Goal: Task Accomplishment & Management: Use online tool/utility

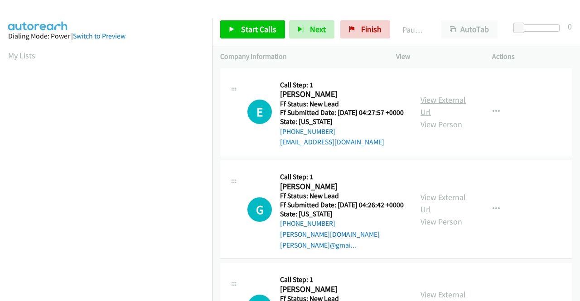
click at [431, 101] on link "View External Url" at bounding box center [443, 106] width 45 height 23
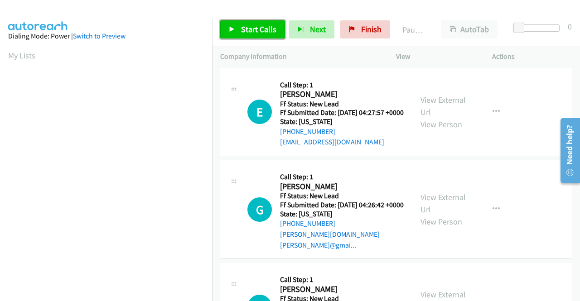
click at [246, 29] on span "Start Calls" at bounding box center [258, 29] width 35 height 10
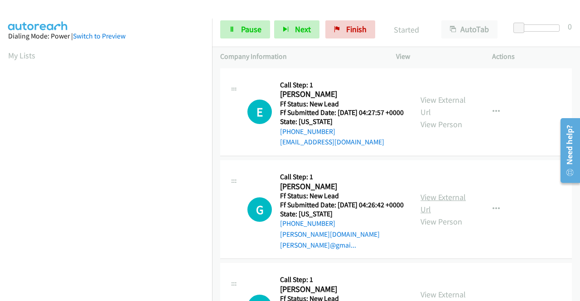
click at [440, 205] on link "View External Url" at bounding box center [443, 203] width 45 height 23
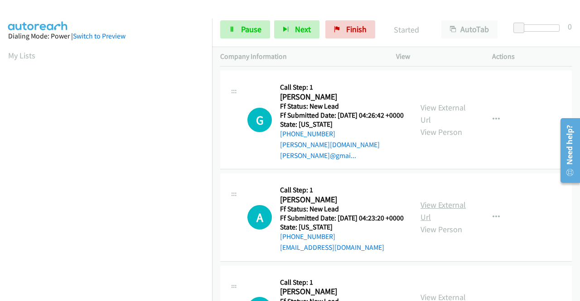
scroll to position [91, 0]
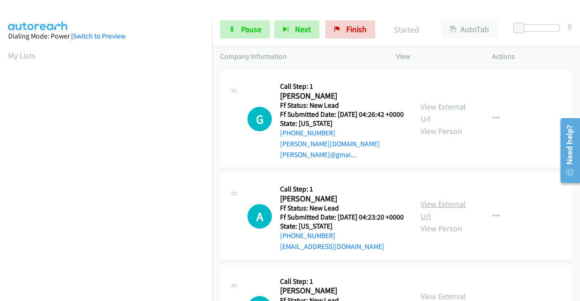
click at [449, 213] on link "View External Url" at bounding box center [443, 210] width 45 height 23
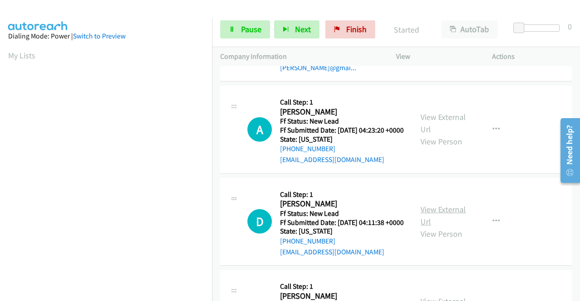
scroll to position [181, 0]
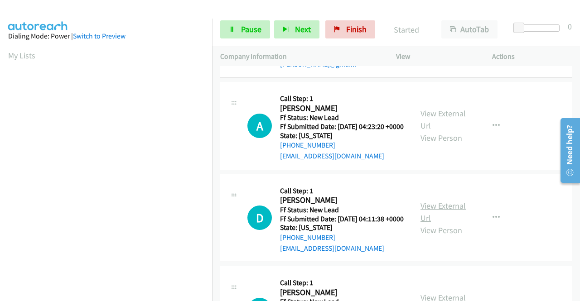
click at [446, 223] on link "View External Url" at bounding box center [443, 212] width 45 height 23
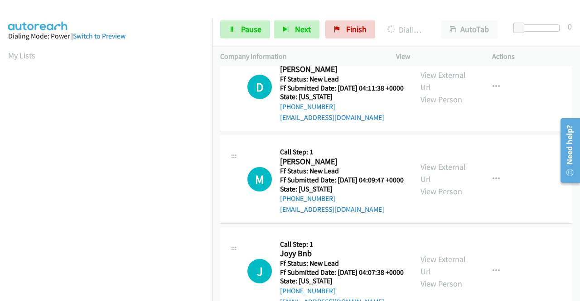
scroll to position [317, 0]
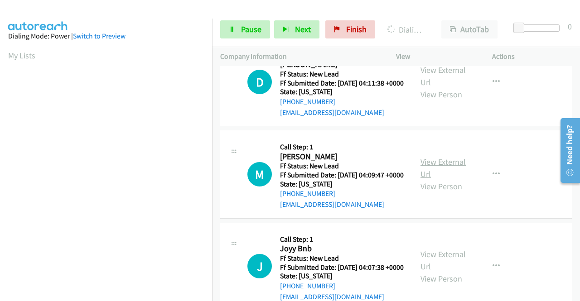
click at [443, 180] on link "View External Url" at bounding box center [443, 168] width 45 height 23
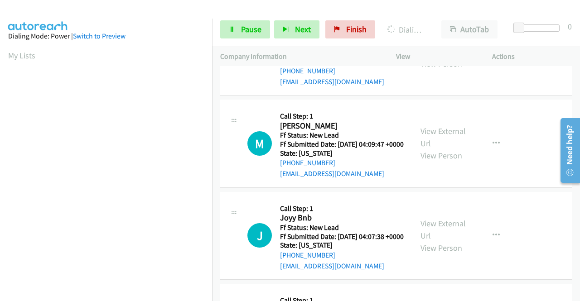
scroll to position [363, 0]
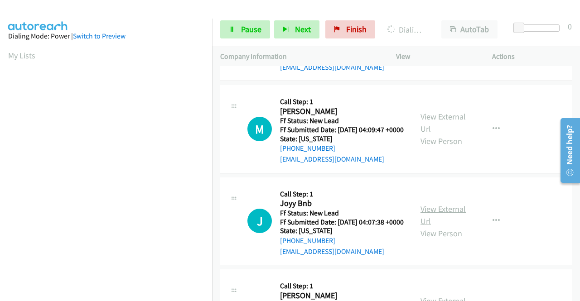
click at [455, 227] on link "View External Url" at bounding box center [443, 215] width 45 height 23
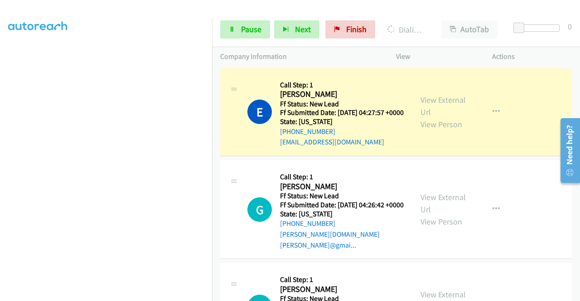
scroll to position [0, 0]
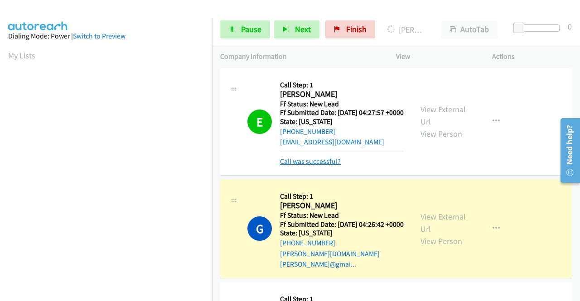
click at [307, 166] on link "Call was successful?" at bounding box center [310, 161] width 61 height 9
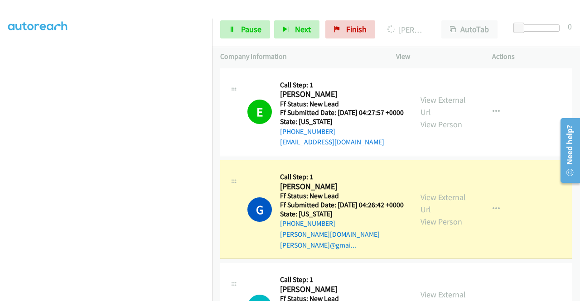
scroll to position [181, 0]
click at [241, 26] on span "Pause" at bounding box center [251, 29] width 20 height 10
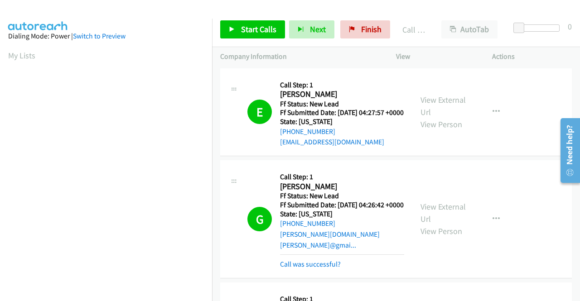
scroll to position [207, 0]
click at [480, 146] on div "View External Url View Person View External Url Email Schedule/Manage Callback …" at bounding box center [465, 113] width 104 height 72
click at [336, 269] on link "Call was successful?" at bounding box center [310, 264] width 61 height 9
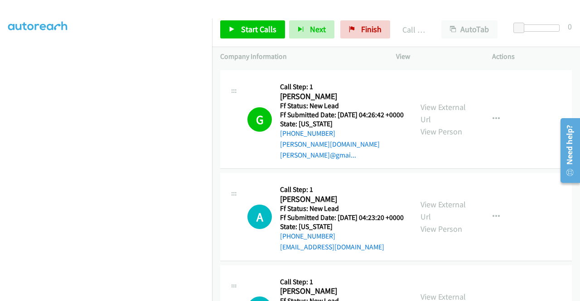
scroll to position [91, 0]
click at [270, 35] on link "Start Calls" at bounding box center [252, 29] width 65 height 18
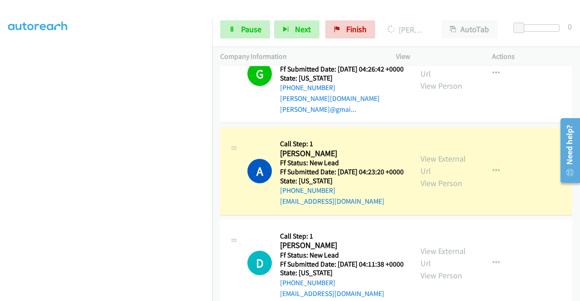
scroll to position [187, 0]
click at [234, 28] on icon at bounding box center [232, 30] width 6 height 6
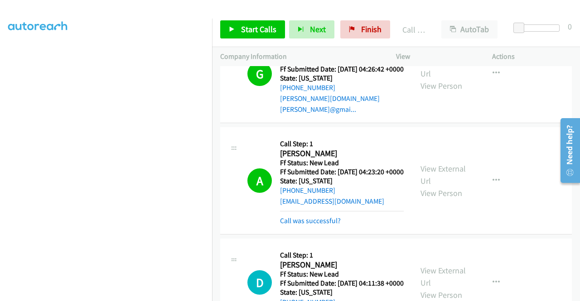
click at [480, 126] on td "G Callback Scheduled Call Step: 1 [PERSON_NAME] America/New_York Ff Status: New…" at bounding box center [396, 74] width 368 height 103
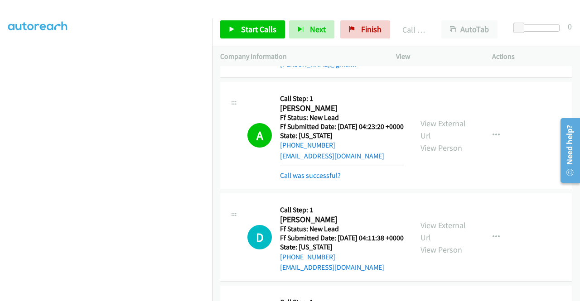
scroll to position [161, 0]
click at [255, 26] on span "Start Calls" at bounding box center [258, 29] width 35 height 10
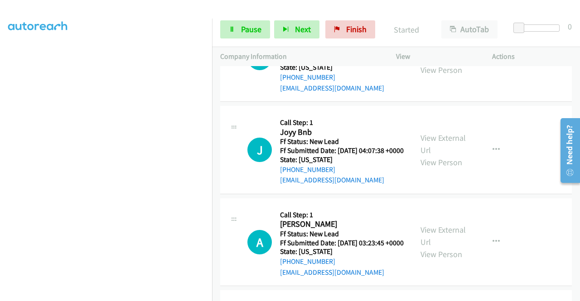
scroll to position [499, 0]
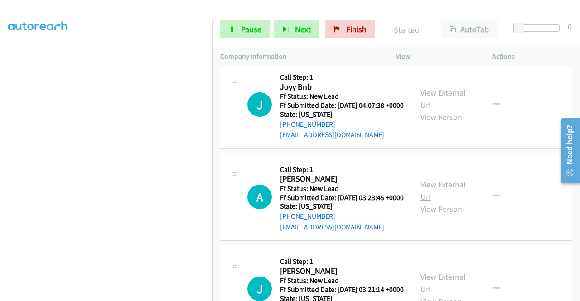
click at [438, 202] on link "View External Url" at bounding box center [443, 191] width 45 height 23
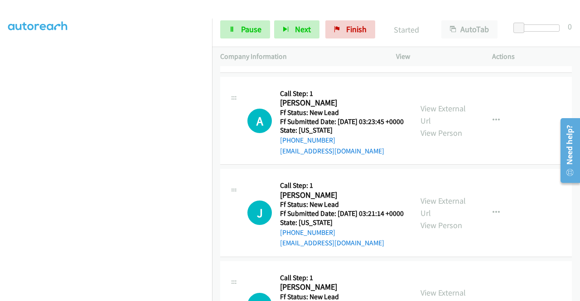
scroll to position [589, 0]
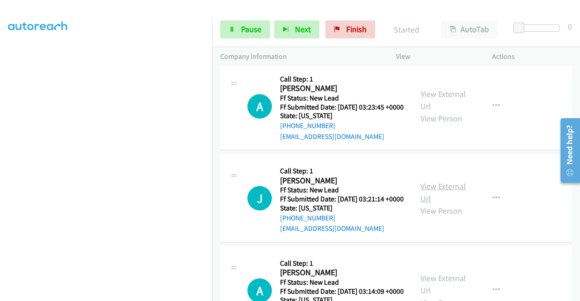
click at [436, 204] on link "View External Url" at bounding box center [443, 192] width 45 height 23
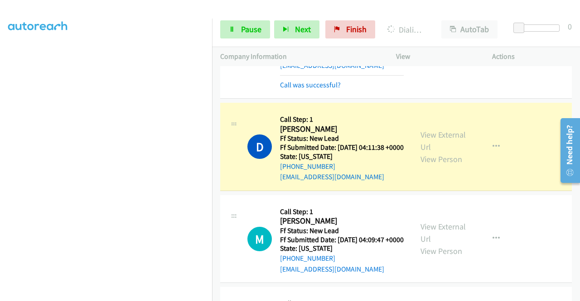
scroll to position [0, 0]
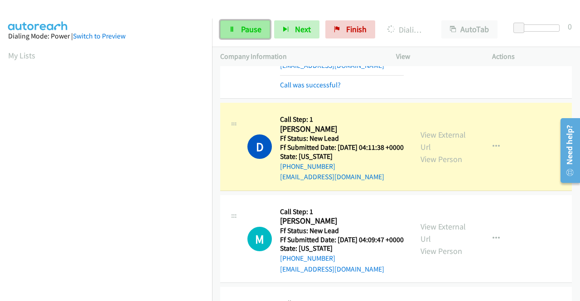
click at [230, 28] on icon at bounding box center [232, 30] width 6 height 6
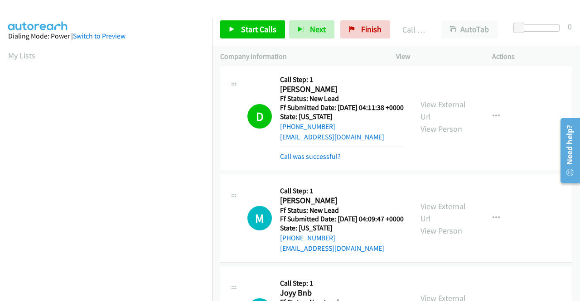
scroll to position [317, 0]
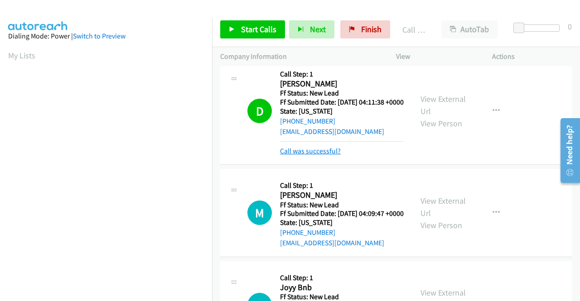
click at [330, 155] on link "Call was successful?" at bounding box center [310, 151] width 61 height 9
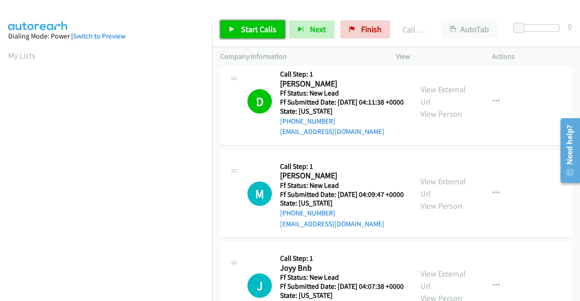
click at [234, 30] on icon at bounding box center [232, 30] width 6 height 6
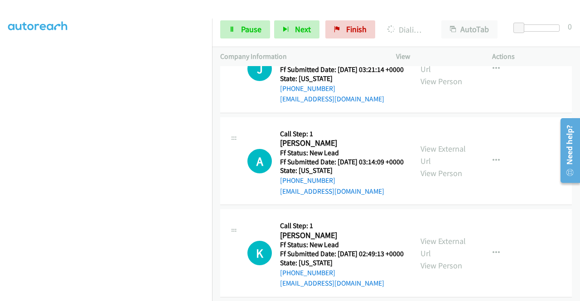
scroll to position [725, 0]
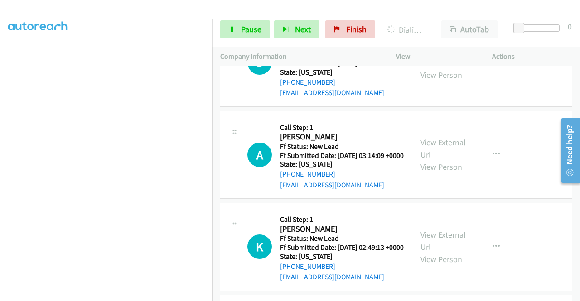
click at [447, 160] on link "View External Url" at bounding box center [443, 148] width 45 height 23
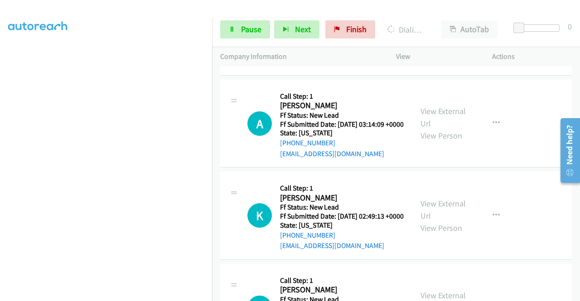
scroll to position [816, 0]
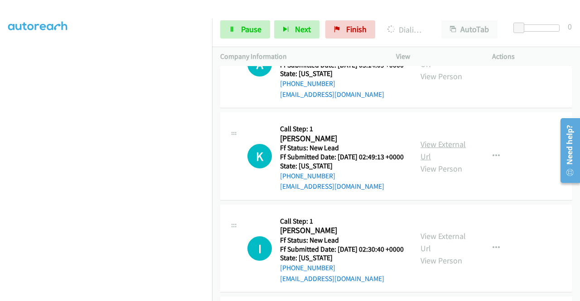
click at [432, 162] on link "View External Url" at bounding box center [443, 150] width 45 height 23
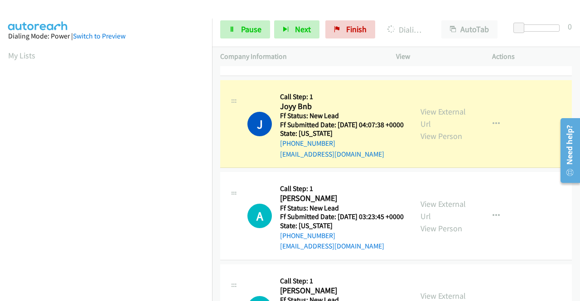
scroll to position [453, 0]
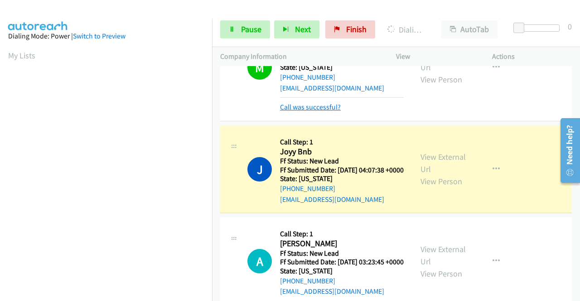
click at [321, 112] on link "Call was successful?" at bounding box center [310, 107] width 61 height 9
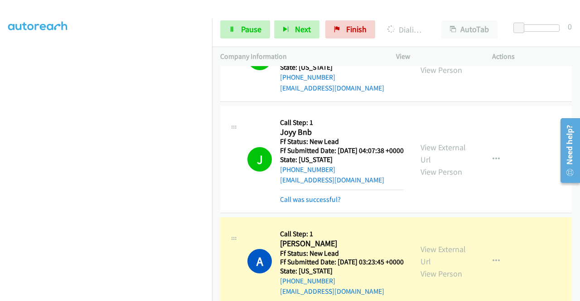
scroll to position [0, 0]
click at [319, 204] on link "Call was successful?" at bounding box center [310, 199] width 61 height 9
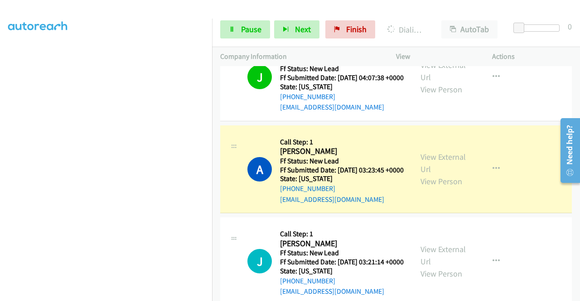
scroll to position [544, 0]
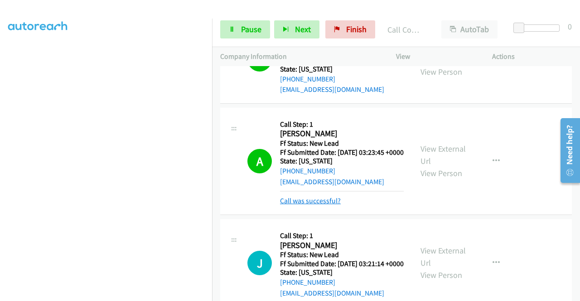
click at [330, 205] on link "Call was successful?" at bounding box center [310, 201] width 61 height 9
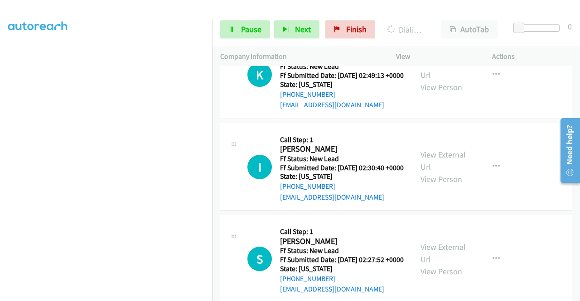
scroll to position [907, 0]
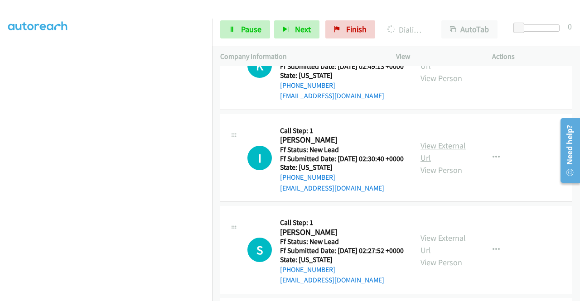
click at [429, 163] on link "View External Url" at bounding box center [443, 152] width 45 height 23
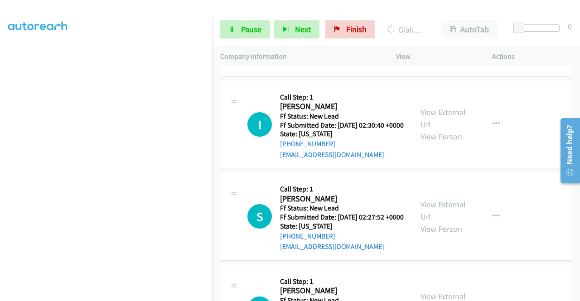
scroll to position [997, 0]
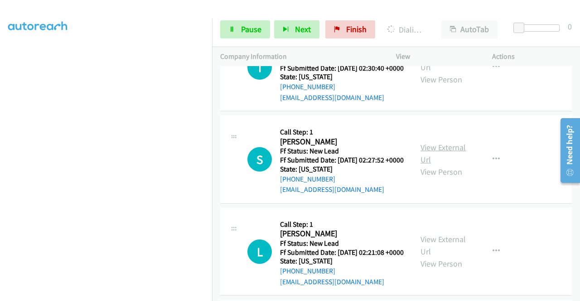
click at [443, 165] on link "View External Url" at bounding box center [443, 153] width 45 height 23
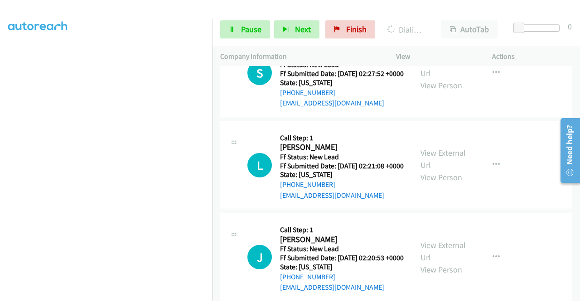
scroll to position [1088, 0]
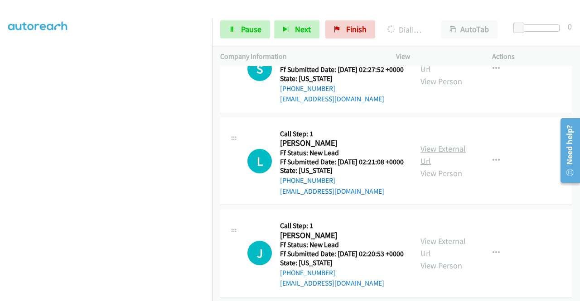
click at [439, 166] on link "View External Url" at bounding box center [443, 155] width 45 height 23
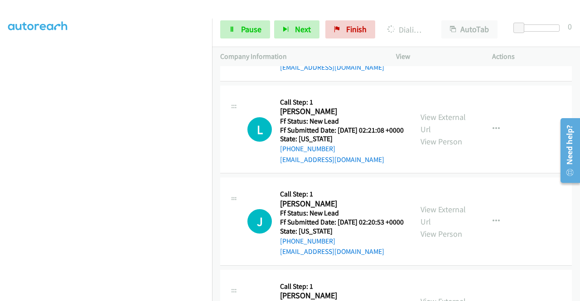
scroll to position [1179, 0]
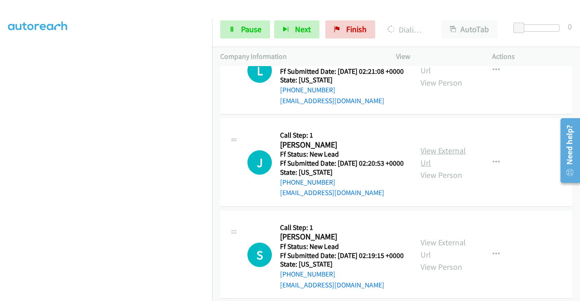
click at [457, 168] on link "View External Url" at bounding box center [443, 157] width 45 height 23
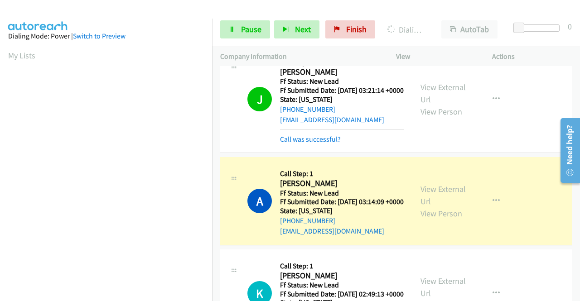
scroll to position [654, 0]
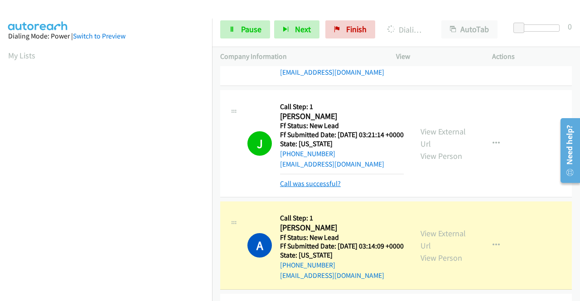
click at [290, 188] on link "Call was successful?" at bounding box center [310, 184] width 61 height 9
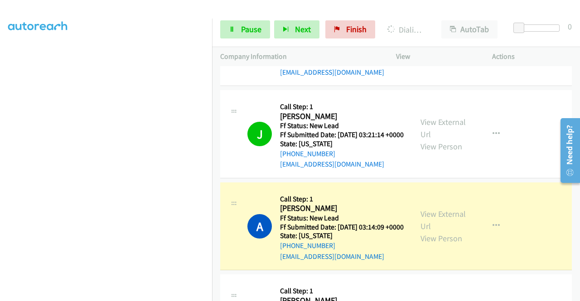
scroll to position [207, 0]
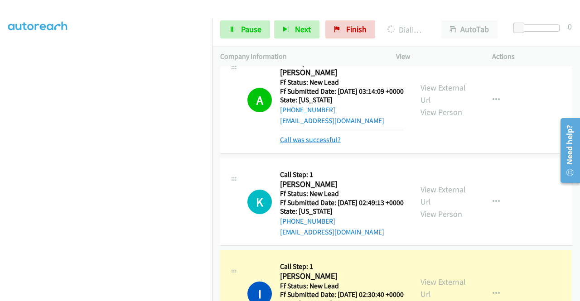
click at [320, 144] on link "Call was successful?" at bounding box center [310, 140] width 61 height 9
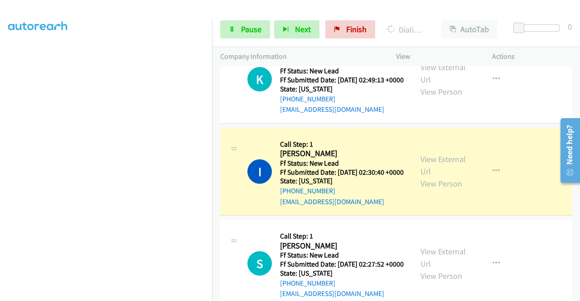
scroll to position [926, 0]
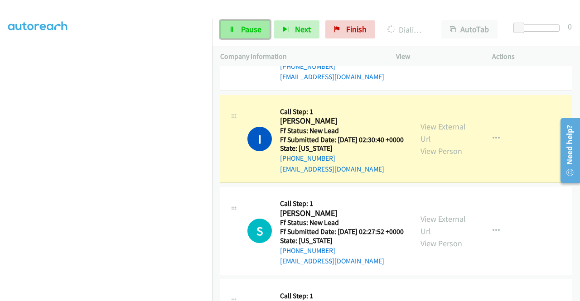
click at [239, 27] on link "Pause" at bounding box center [245, 29] width 50 height 18
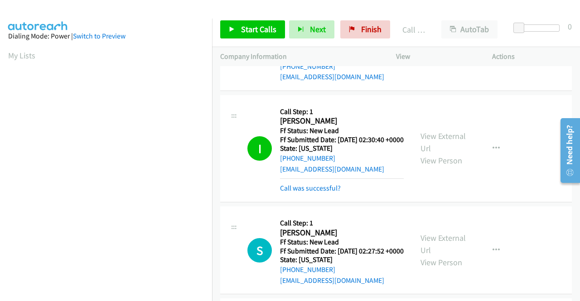
scroll to position [51, 0]
click at [335, 193] on link "Call was successful?" at bounding box center [310, 188] width 61 height 9
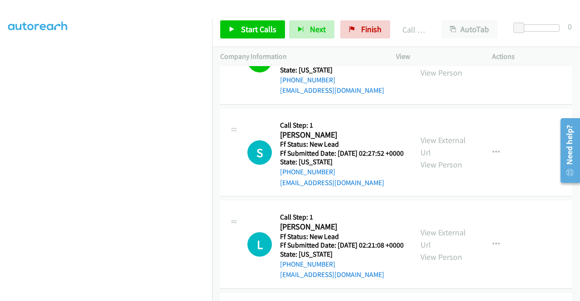
scroll to position [971, 0]
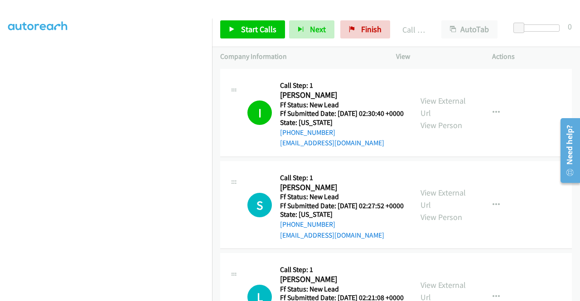
click at [328, 55] on link "Call was successful?" at bounding box center [310, 51] width 61 height 9
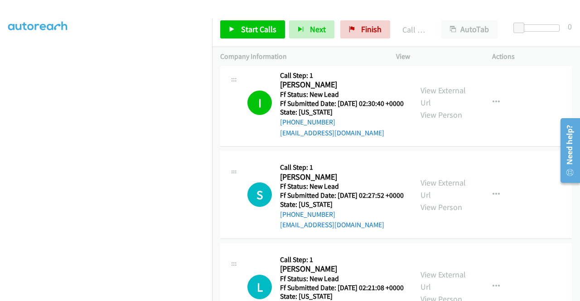
scroll to position [1006, 0]
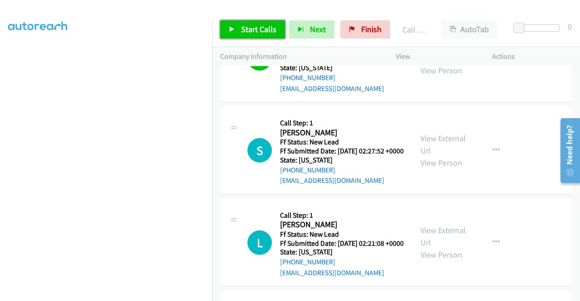
click at [249, 27] on span "Start Calls" at bounding box center [258, 29] width 35 height 10
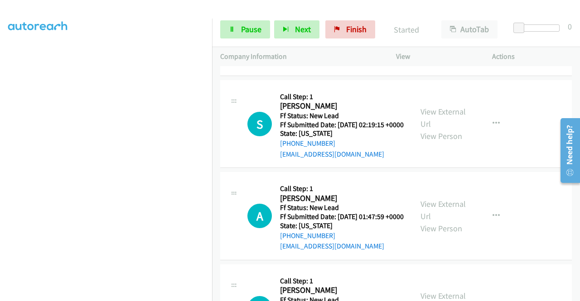
scroll to position [1324, 0]
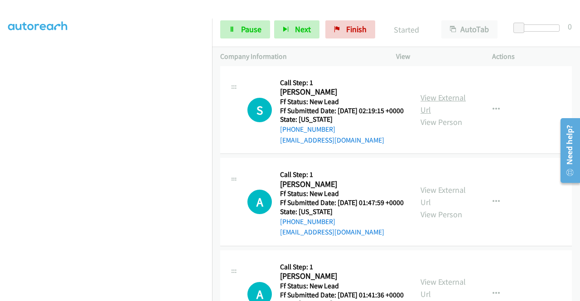
click at [435, 115] on link "View External Url" at bounding box center [443, 103] width 45 height 23
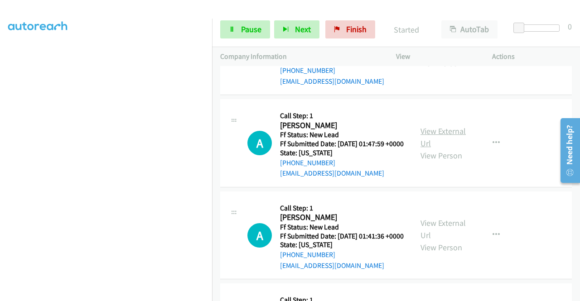
scroll to position [1414, 0]
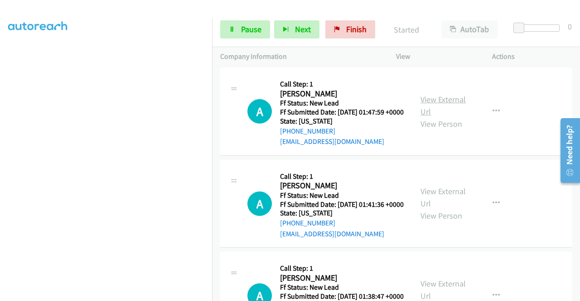
click at [439, 117] on link "View External Url" at bounding box center [443, 105] width 45 height 23
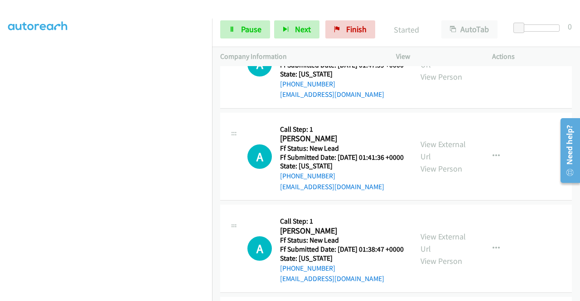
scroll to position [1505, 0]
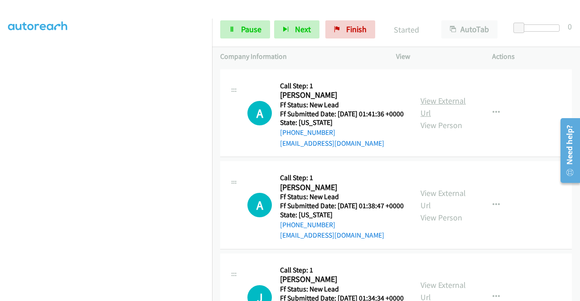
click at [432, 118] on link "View External Url" at bounding box center [443, 107] width 45 height 23
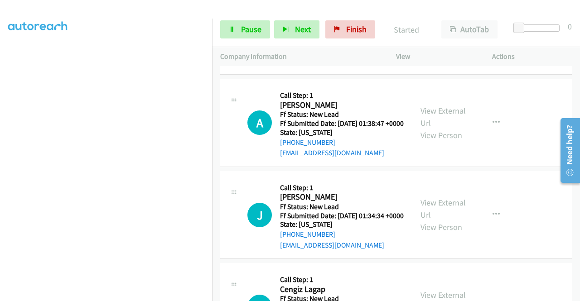
scroll to position [1596, 0]
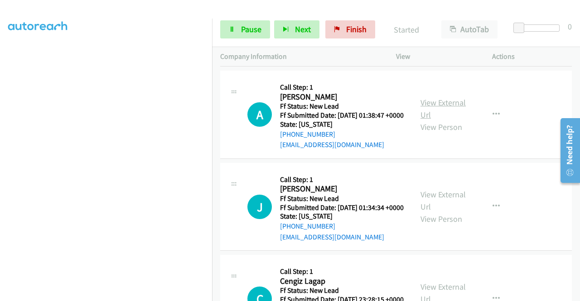
click at [431, 120] on link "View External Url" at bounding box center [443, 108] width 45 height 23
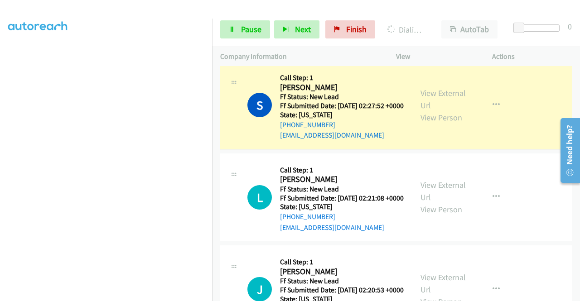
scroll to position [207, 0]
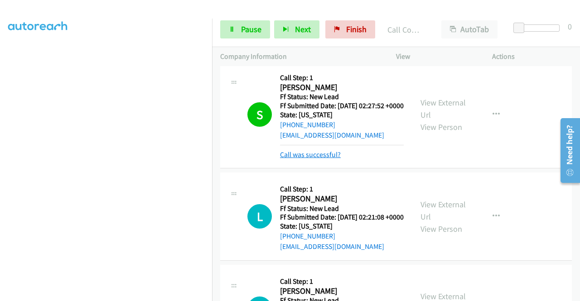
click at [293, 159] on link "Call was successful?" at bounding box center [310, 155] width 61 height 9
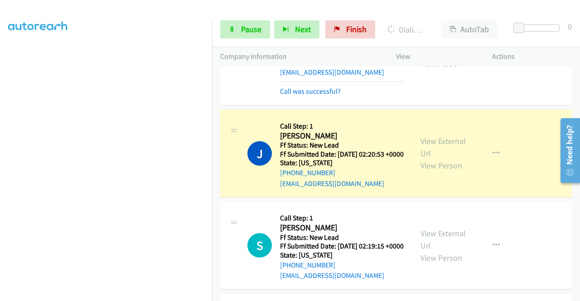
scroll to position [1233, 0]
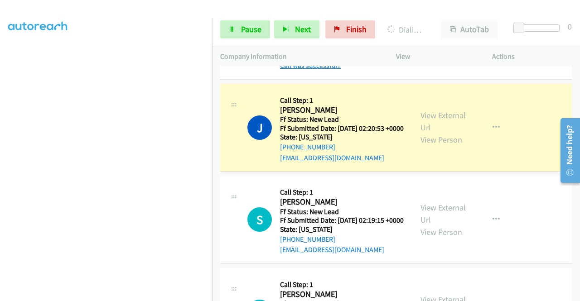
click at [301, 70] on link "Call was successful?" at bounding box center [310, 65] width 61 height 9
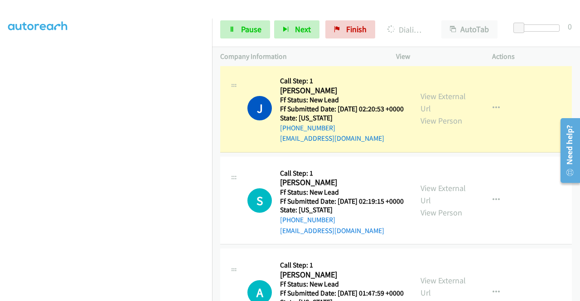
scroll to position [207, 0]
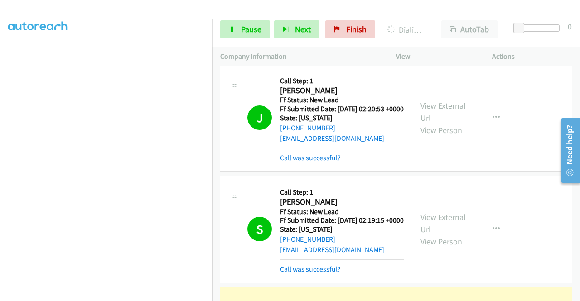
click at [316, 162] on link "Call was successful?" at bounding box center [310, 158] width 61 height 9
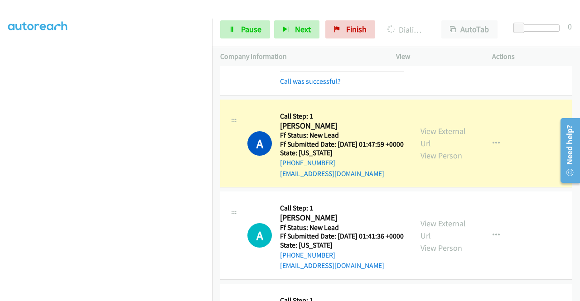
scroll to position [1414, 0]
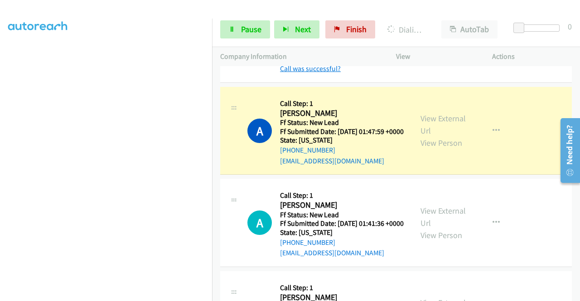
click at [333, 73] on link "Call was successful?" at bounding box center [310, 68] width 61 height 9
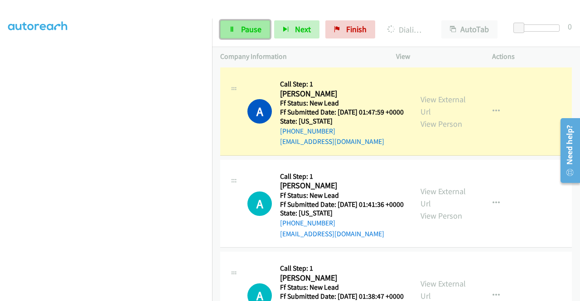
click at [254, 29] on span "Pause" at bounding box center [251, 29] width 20 height 10
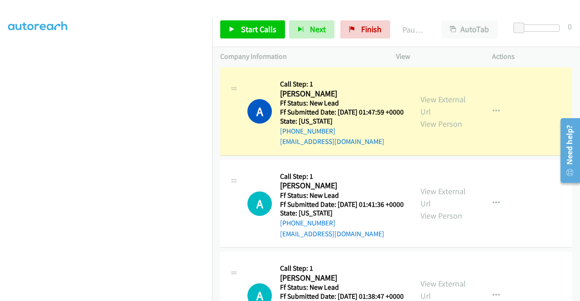
click at [493, 23] on icon "button" at bounding box center [496, 18] width 7 height 7
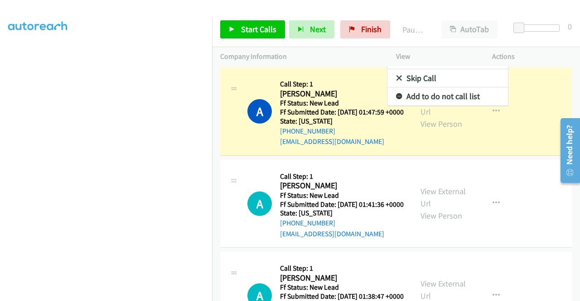
click at [230, 175] on div at bounding box center [290, 150] width 580 height 301
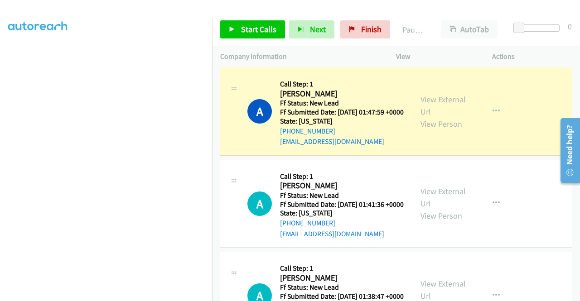
drag, startPoint x: 340, startPoint y: 159, endPoint x: 288, endPoint y: 161, distance: 52.6
click at [288, 44] on div "[PHONE_NUMBER]" at bounding box center [342, 39] width 124 height 11
copy link "[PHONE_NUMBER]"
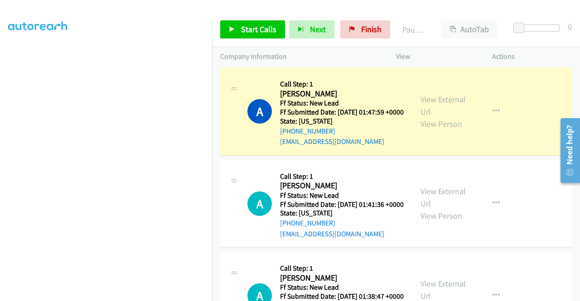
click at [335, 44] on div "[PHONE_NUMBER]" at bounding box center [342, 39] width 124 height 11
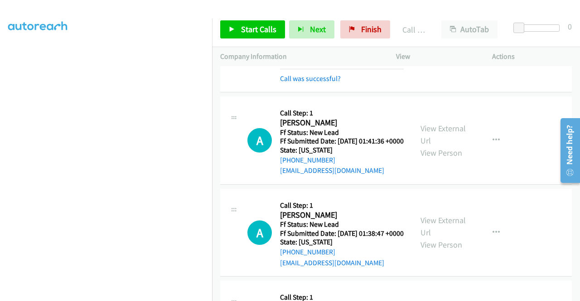
scroll to position [1505, 0]
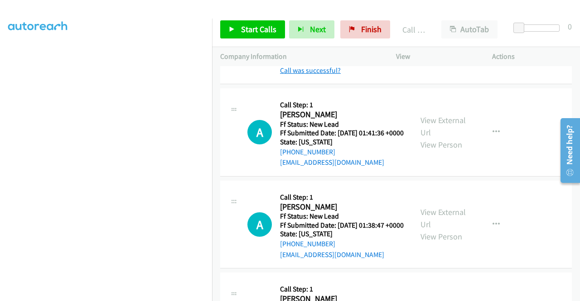
click at [327, 75] on link "Call was successful?" at bounding box center [310, 70] width 61 height 9
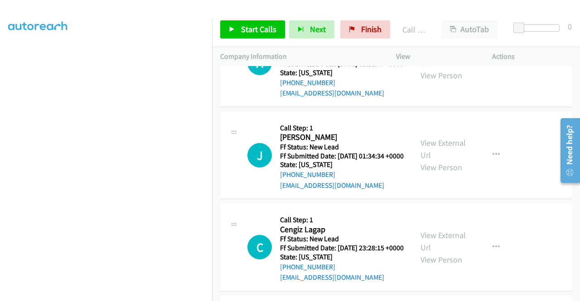
scroll to position [1686, 0]
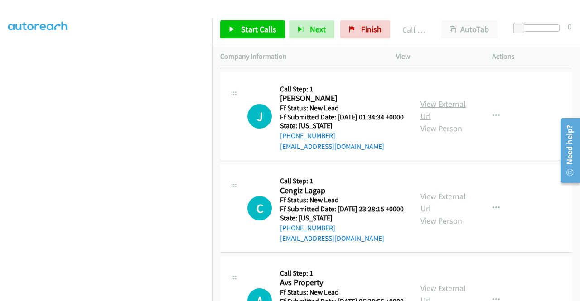
click at [445, 121] on link "View External Url" at bounding box center [443, 110] width 45 height 23
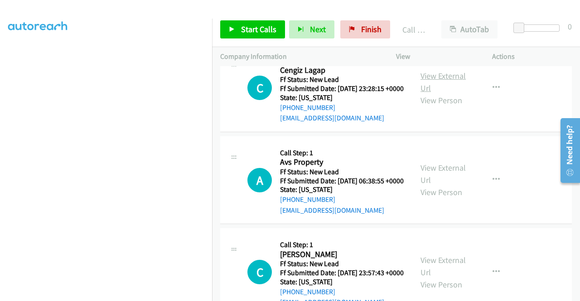
scroll to position [1822, 0]
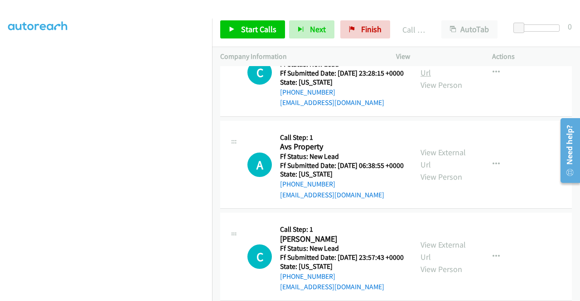
click at [425, 78] on link "View External Url" at bounding box center [443, 66] width 45 height 23
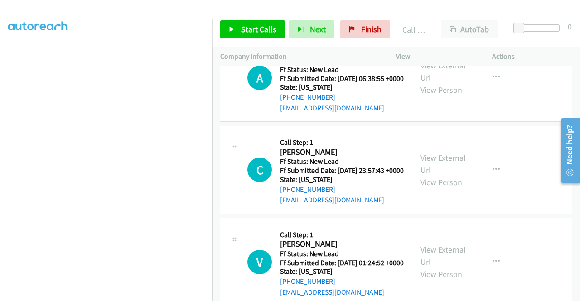
scroll to position [1913, 0]
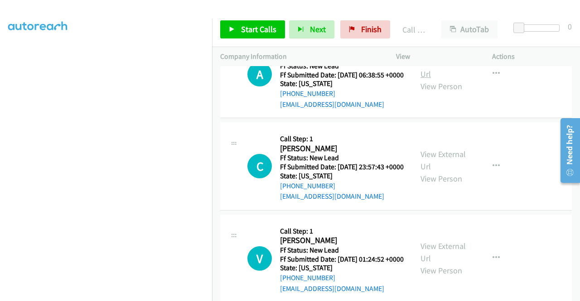
click at [437, 79] on link "View External Url" at bounding box center [443, 68] width 45 height 23
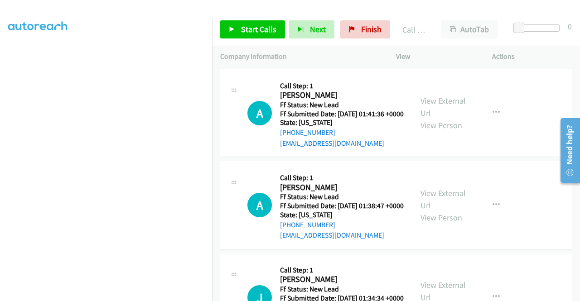
scroll to position [1596, 0]
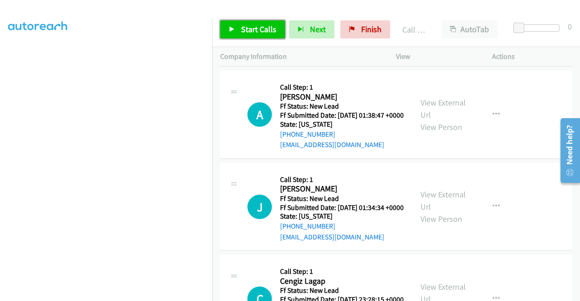
click at [239, 29] on link "Start Calls" at bounding box center [252, 29] width 65 height 18
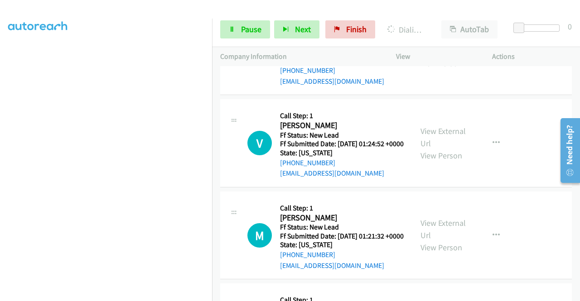
scroll to position [2049, 0]
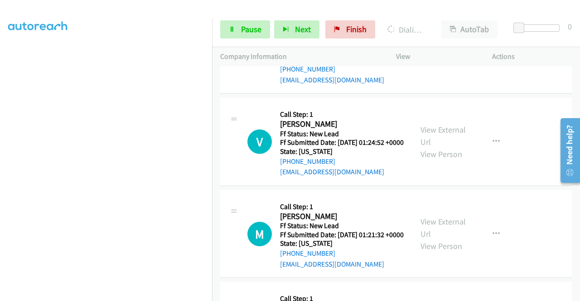
click at [446, 55] on link "View External Url" at bounding box center [443, 43] width 45 height 23
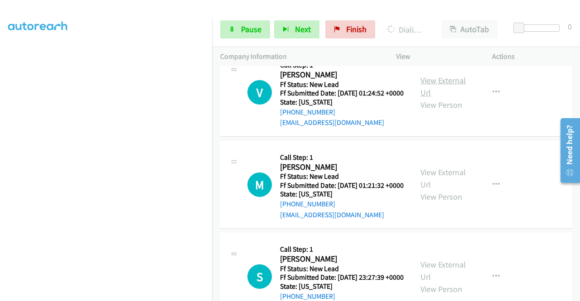
scroll to position [2140, 0]
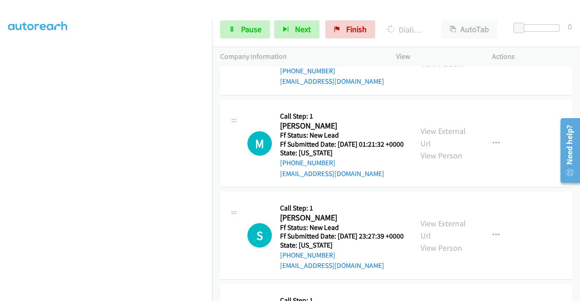
click at [435, 57] on link "View External Url" at bounding box center [443, 45] width 45 height 23
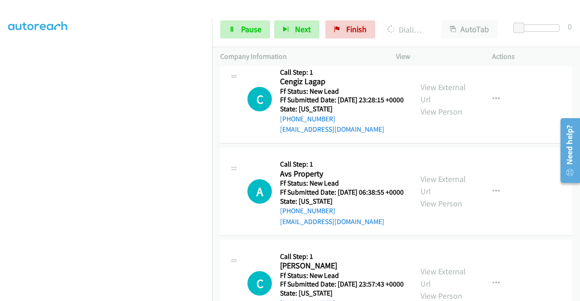
scroll to position [1751, 0]
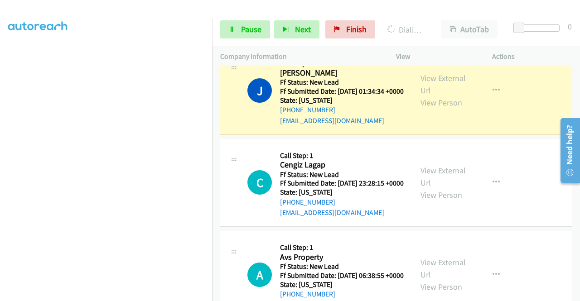
click at [326, 33] on link "Call was successful?" at bounding box center [310, 28] width 61 height 9
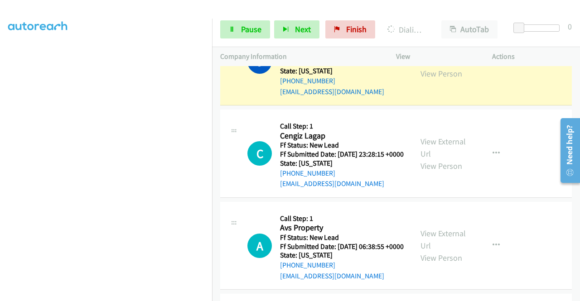
scroll to position [1787, 0]
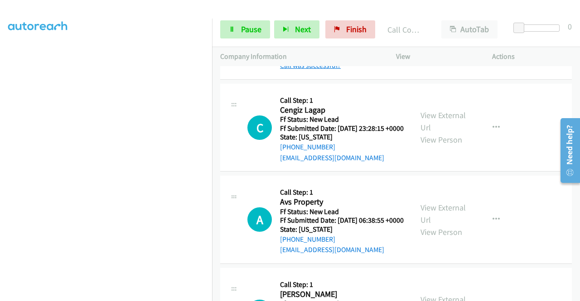
click at [324, 70] on link "Call was successful?" at bounding box center [310, 65] width 61 height 9
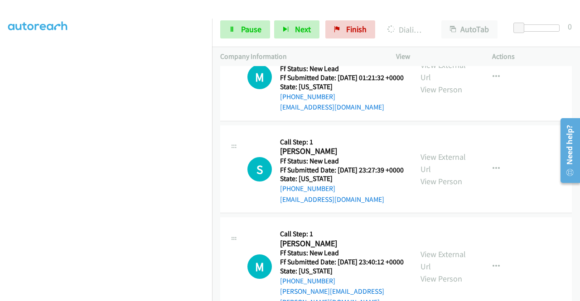
scroll to position [2240, 0]
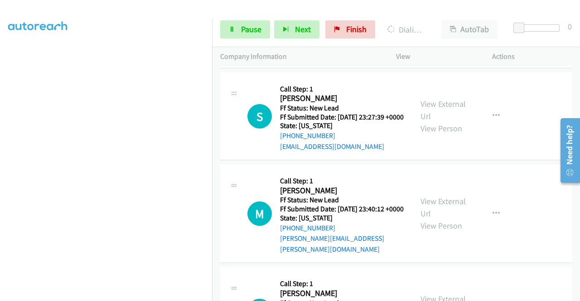
click at [447, 29] on link "View External Url" at bounding box center [443, 18] width 45 height 23
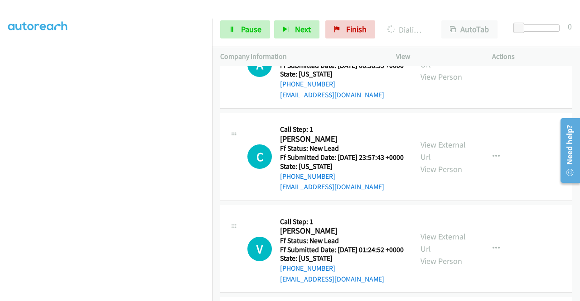
scroll to position [0, 0]
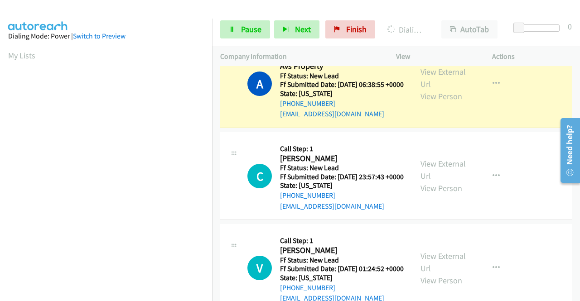
click at [306, 26] on link "Call was successful?" at bounding box center [310, 22] width 61 height 9
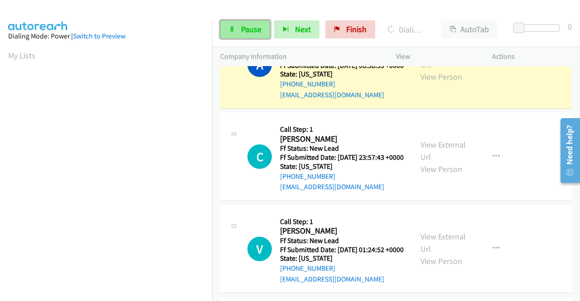
click at [253, 23] on link "Pause" at bounding box center [245, 29] width 50 height 18
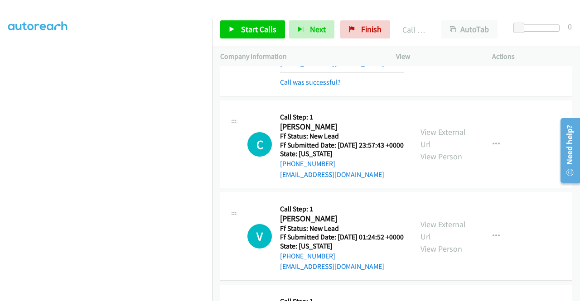
scroll to position [1968, 0]
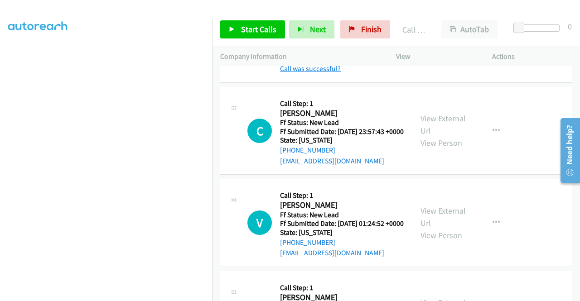
click at [334, 73] on link "Call was successful?" at bounding box center [310, 68] width 61 height 9
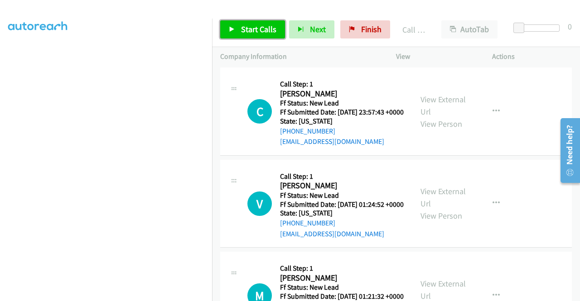
click at [260, 29] on span "Start Calls" at bounding box center [258, 29] width 35 height 10
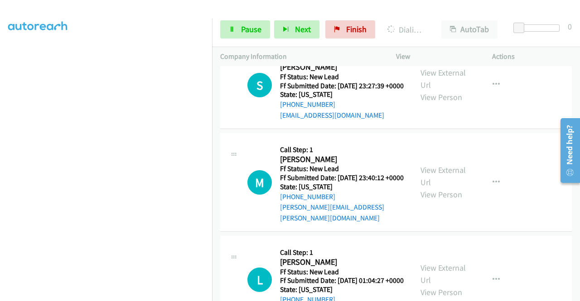
scroll to position [2285, 0]
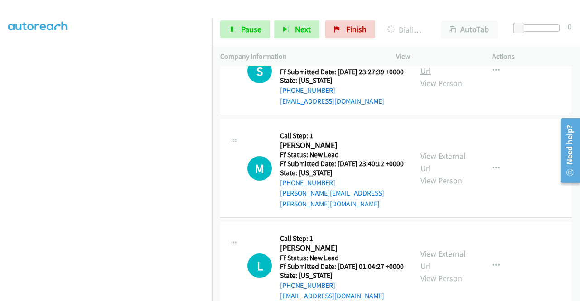
click at [440, 76] on link "View External Url" at bounding box center [443, 64] width 45 height 23
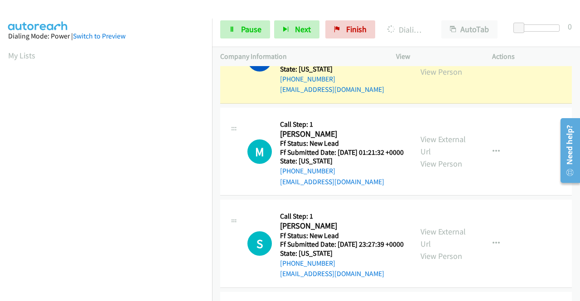
scroll to position [2123, 0]
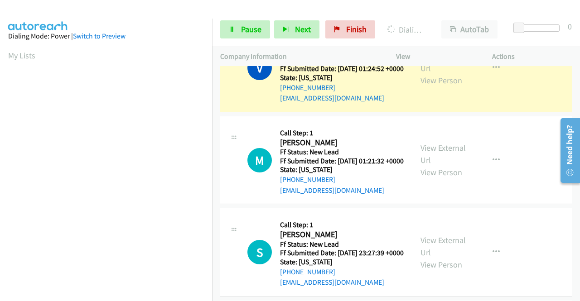
click at [323, 10] on link "Call was successful?" at bounding box center [310, 6] width 61 height 9
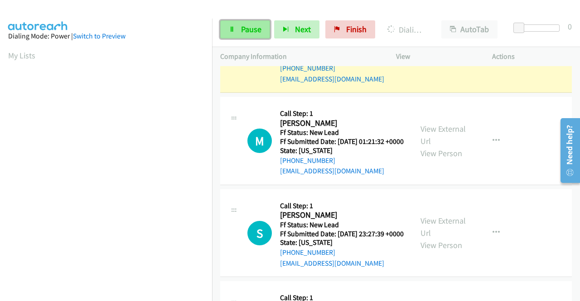
click at [249, 28] on span "Pause" at bounding box center [251, 29] width 20 height 10
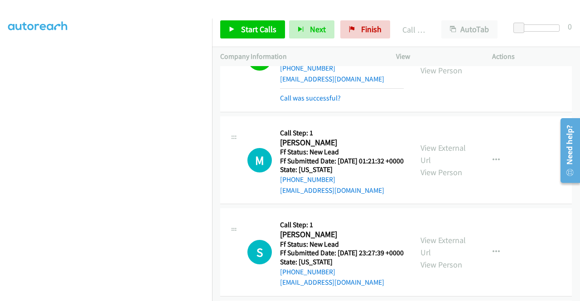
scroll to position [2168, 0]
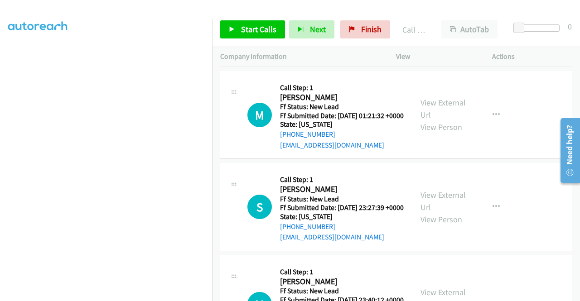
click at [339, 57] on link "Call was successful?" at bounding box center [310, 53] width 61 height 9
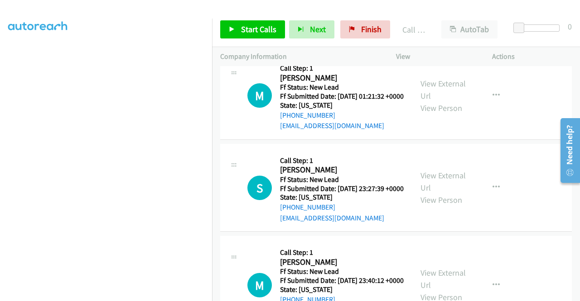
scroll to position [207, 0]
